Goal: Information Seeking & Learning: Learn about a topic

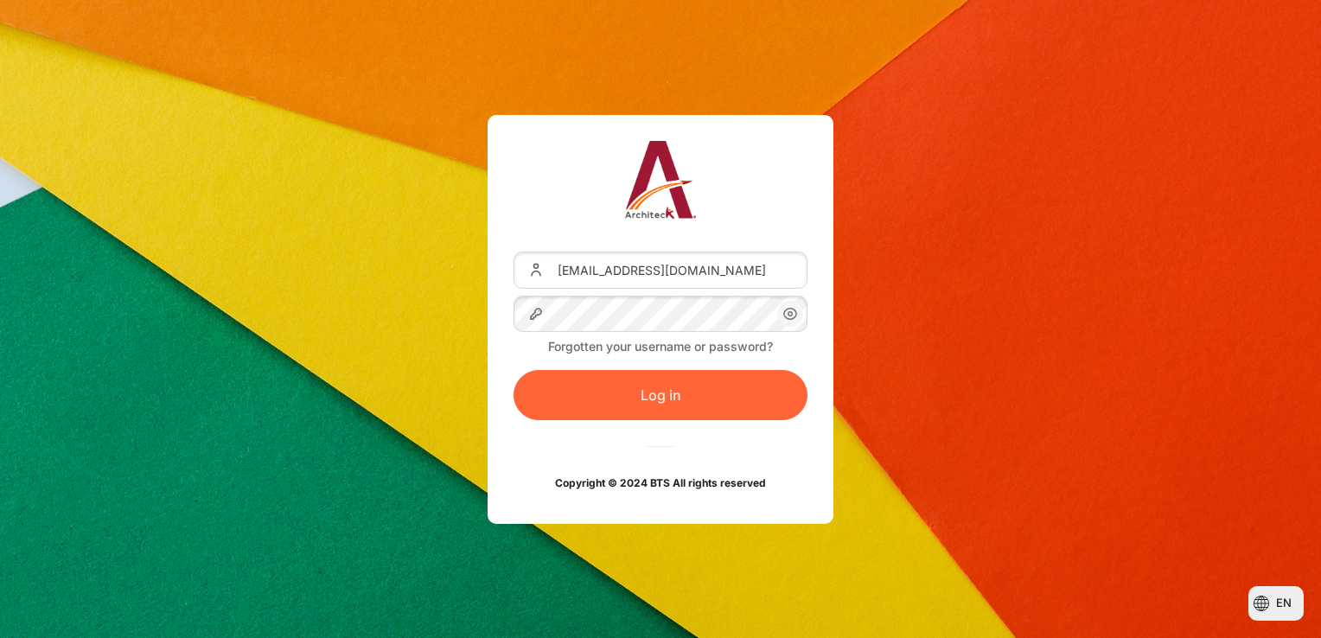
click at [672, 391] on button "Log in" at bounding box center [660, 395] width 294 height 50
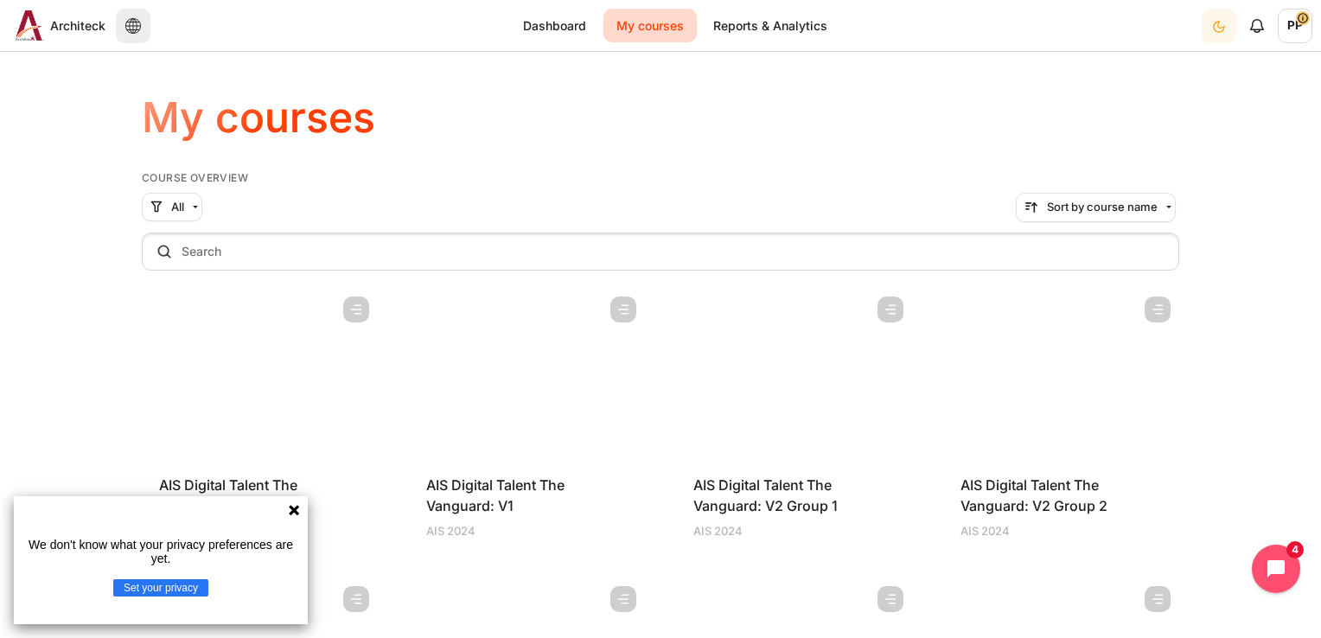
click at [299, 506] on icon at bounding box center [294, 510] width 14 height 14
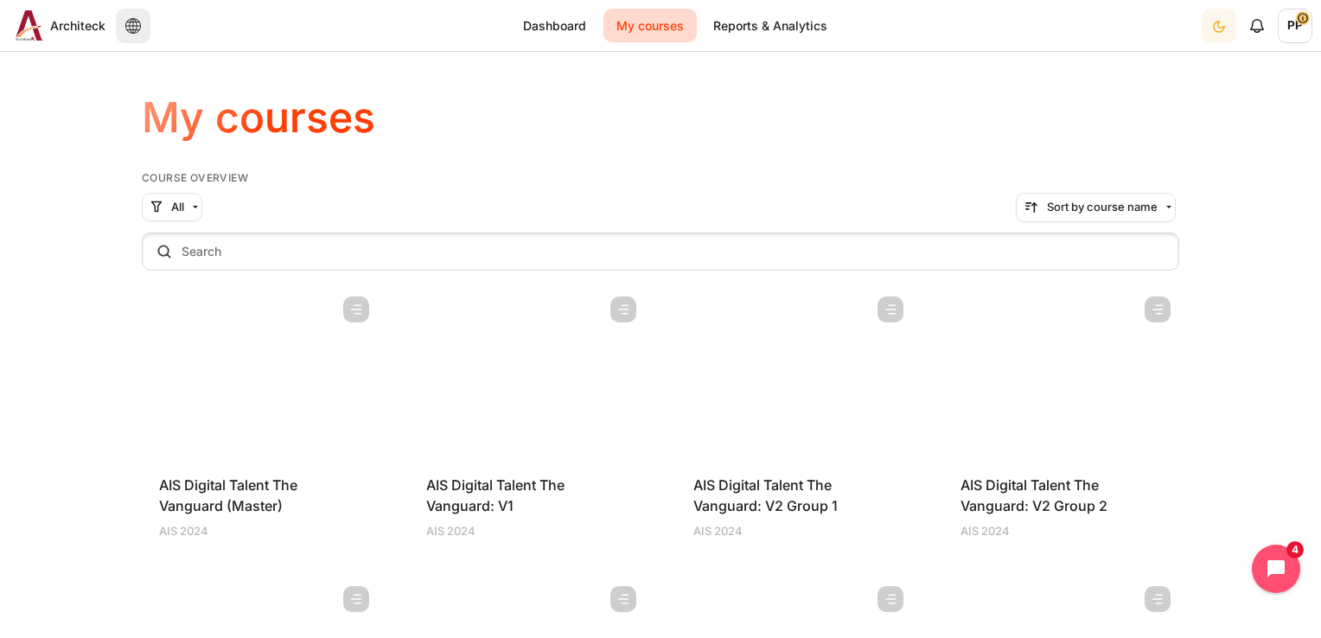
click at [862, 351] on figure "Content" at bounding box center [794, 374] width 236 height 173
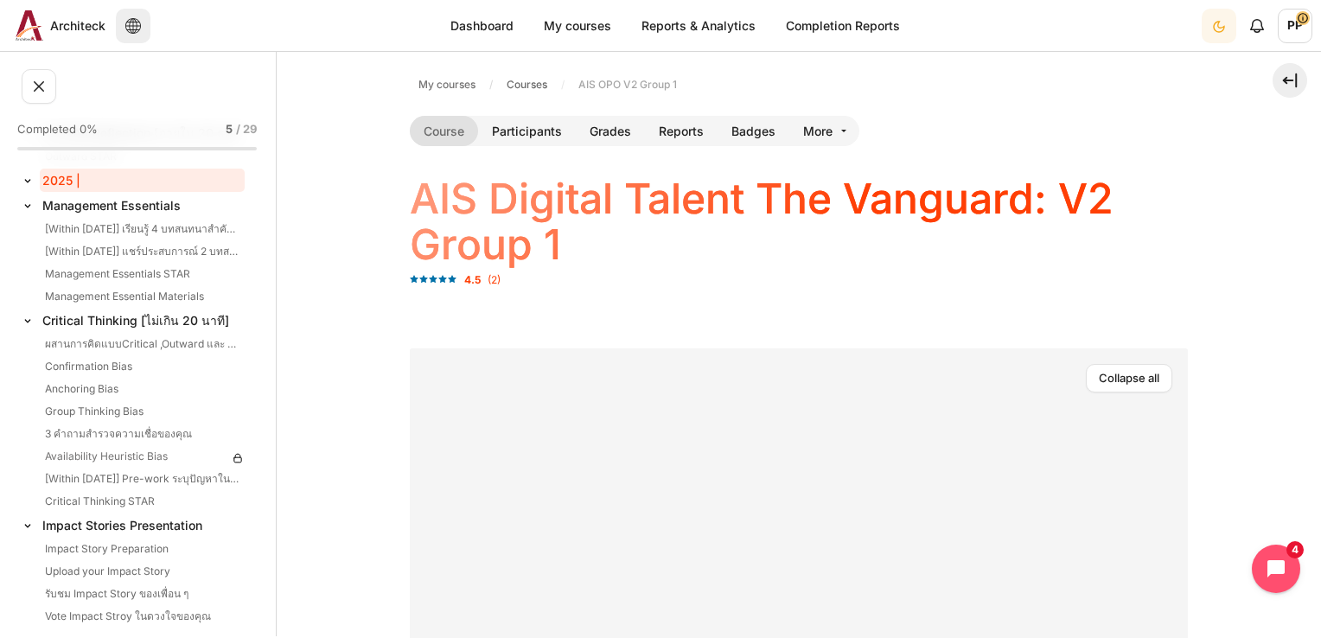
scroll to position [571, 0]
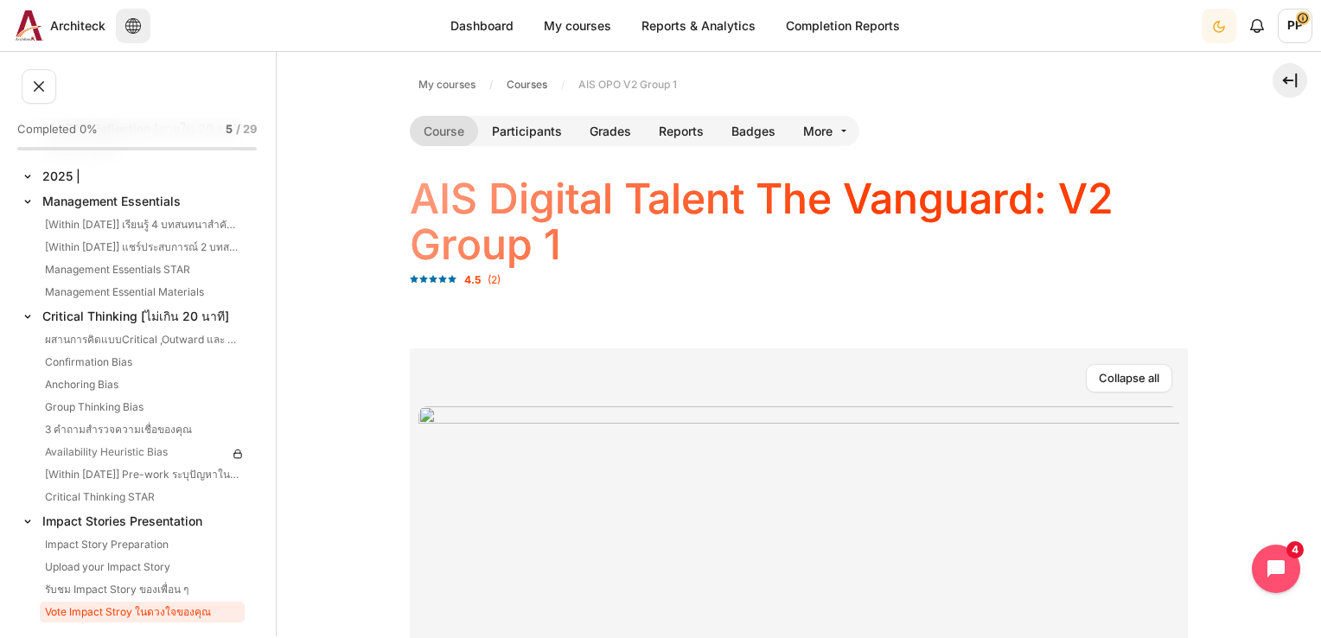
click at [185, 615] on link "Vote Impact Stroy ในดวงใจของคุณ" at bounding box center [142, 612] width 205 height 21
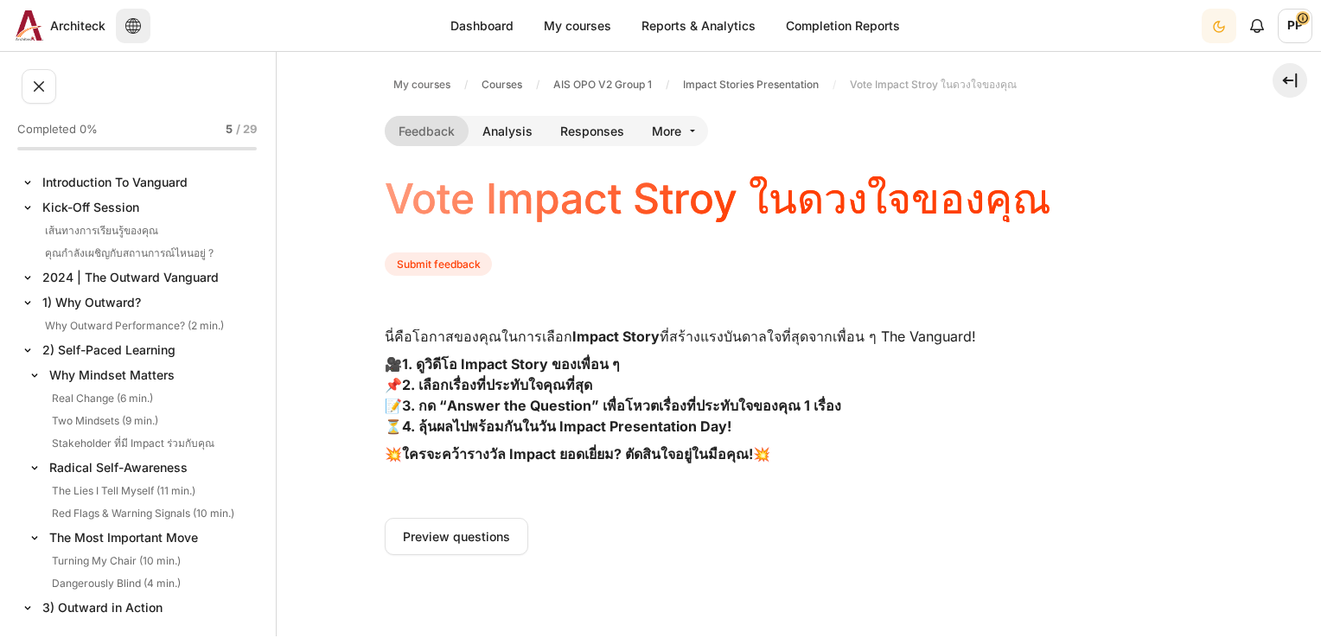
scroll to position [571, 0]
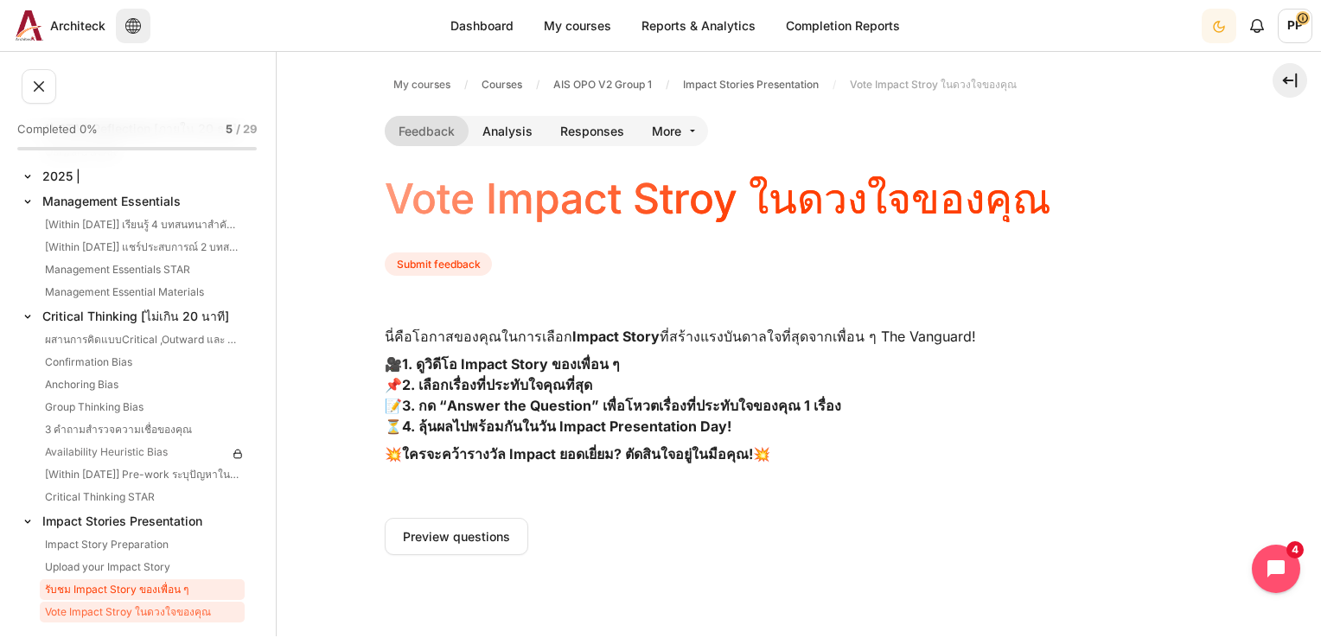
click at [121, 586] on link "รับชม Impact Story ของเพื่อน ๆ" at bounding box center [142, 589] width 205 height 21
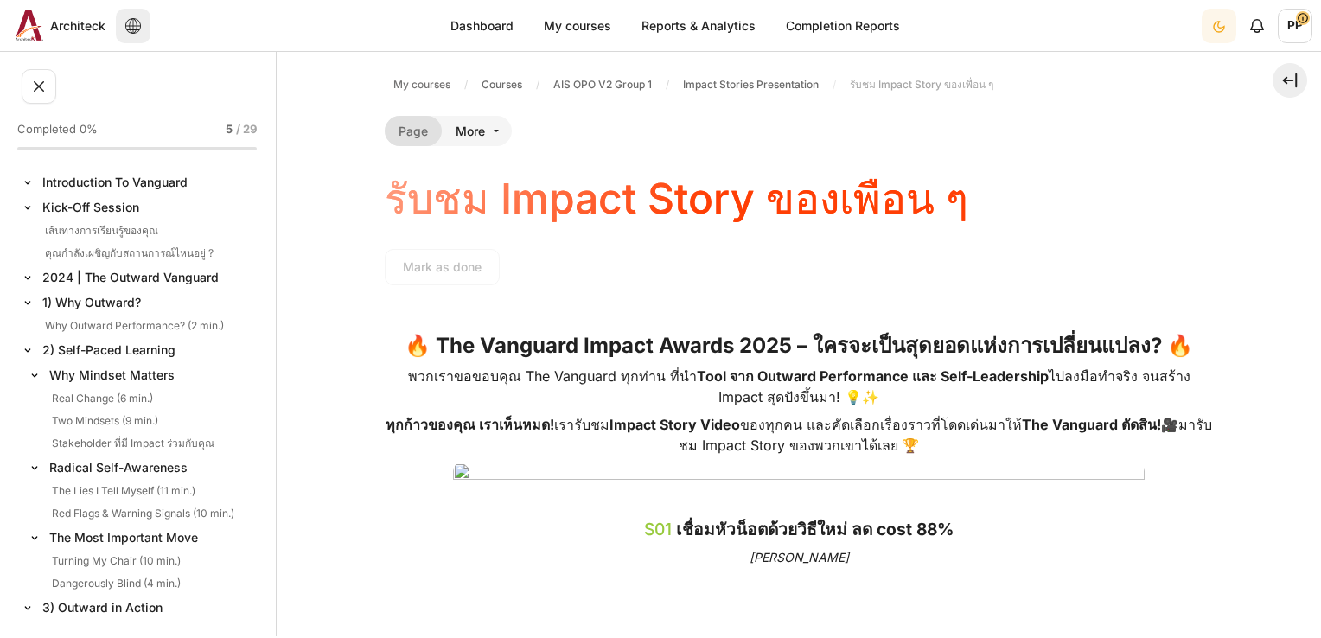
scroll to position [571, 0]
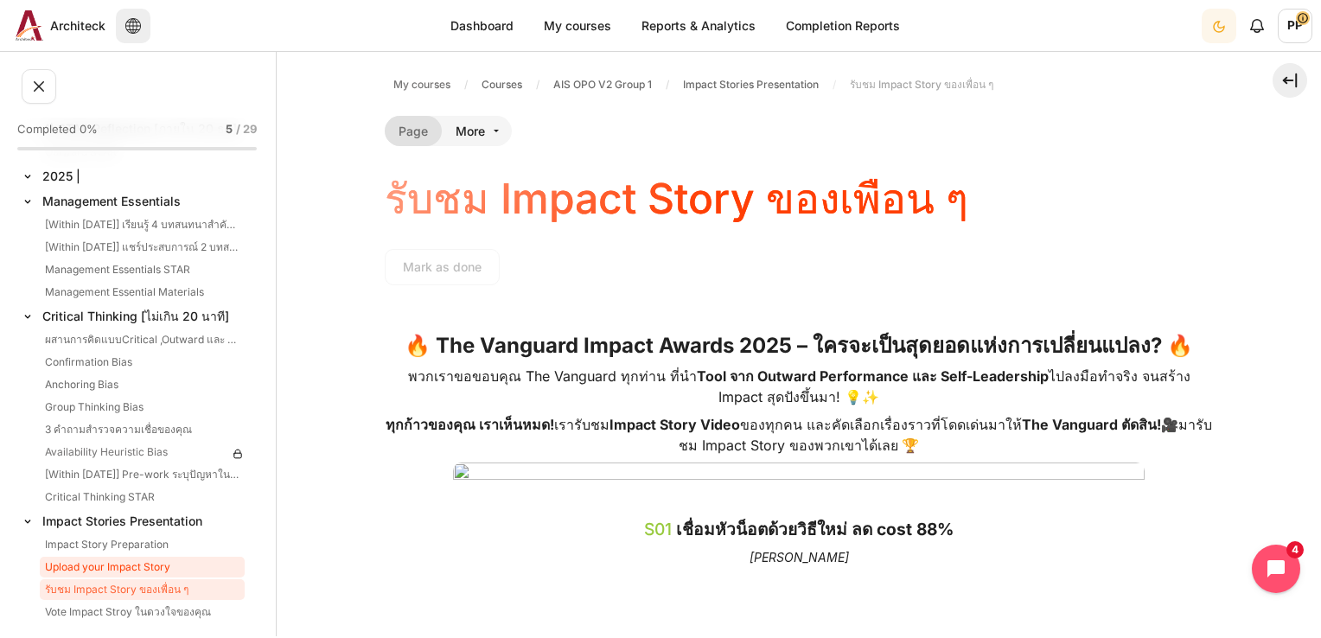
click at [115, 573] on link "Upload your Impact Story" at bounding box center [142, 567] width 205 height 21
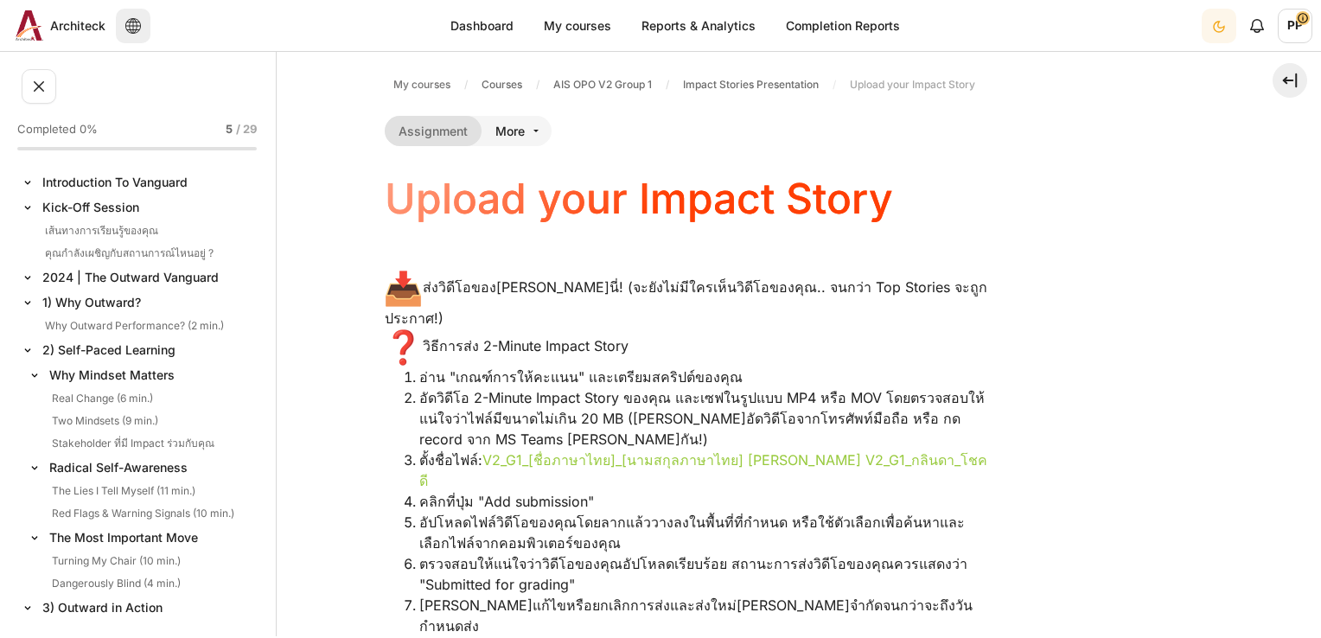
scroll to position [571, 0]
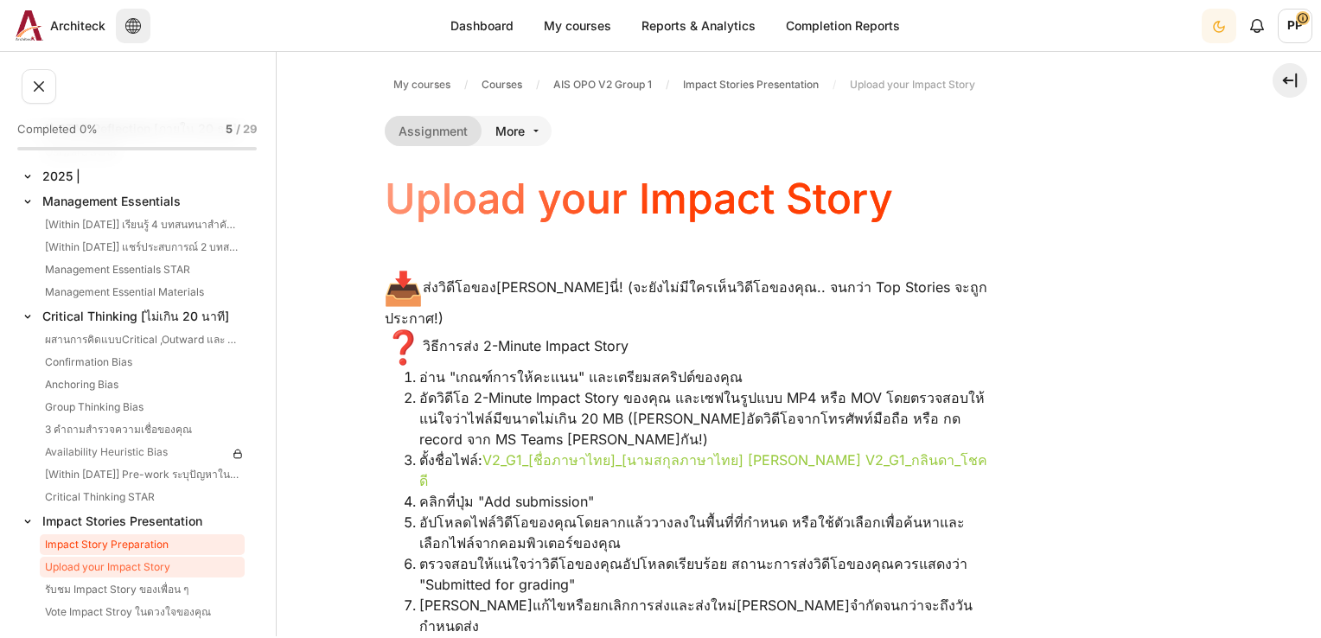
click at [123, 546] on link "Impact Story Preparation" at bounding box center [142, 544] width 205 height 21
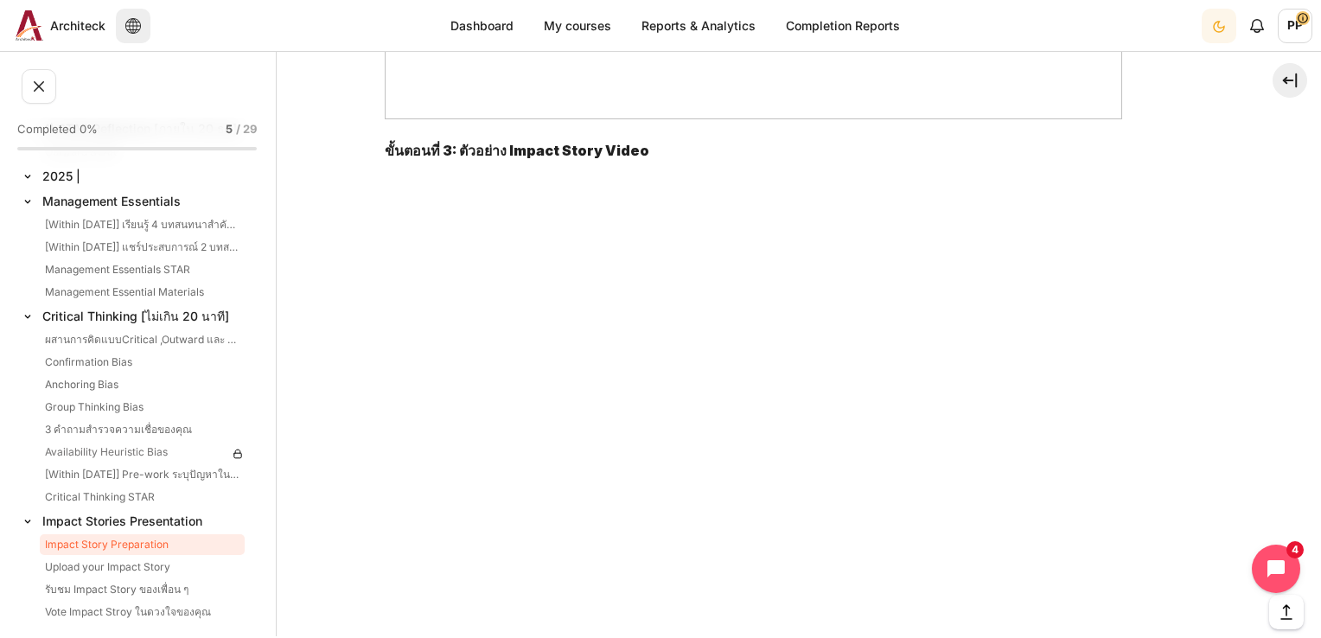
scroll to position [1450, 0]
